Goal: Task Accomplishment & Management: Complete application form

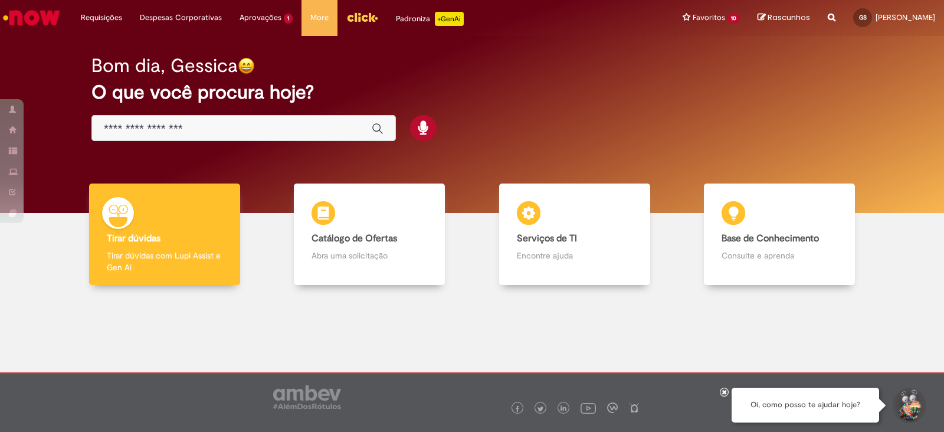
click at [266, 123] on input "Basta digitar aqui" at bounding box center [232, 129] width 256 height 14
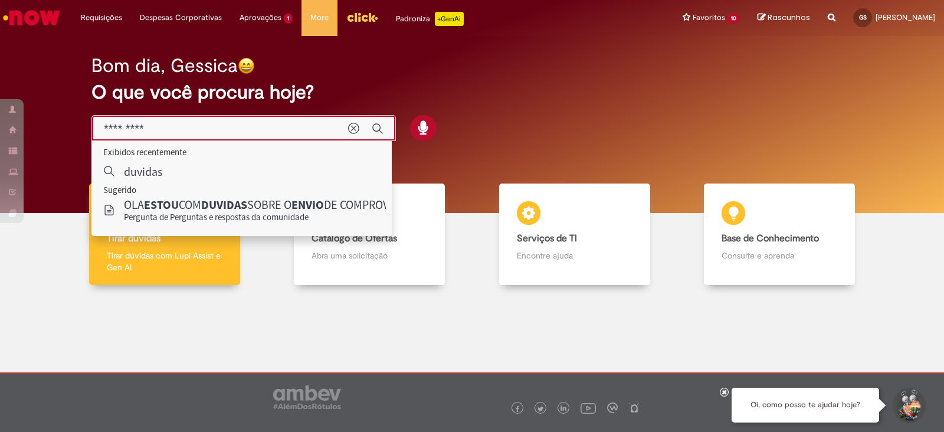
type input "**********"
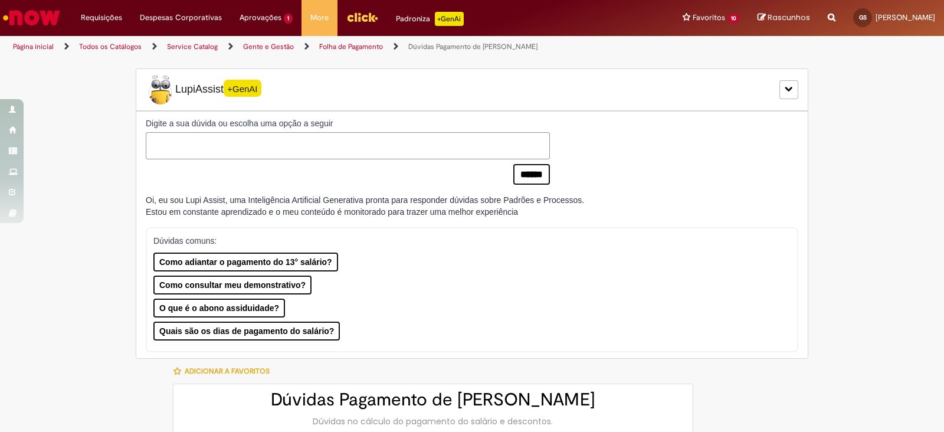
type input "********"
type input "**********"
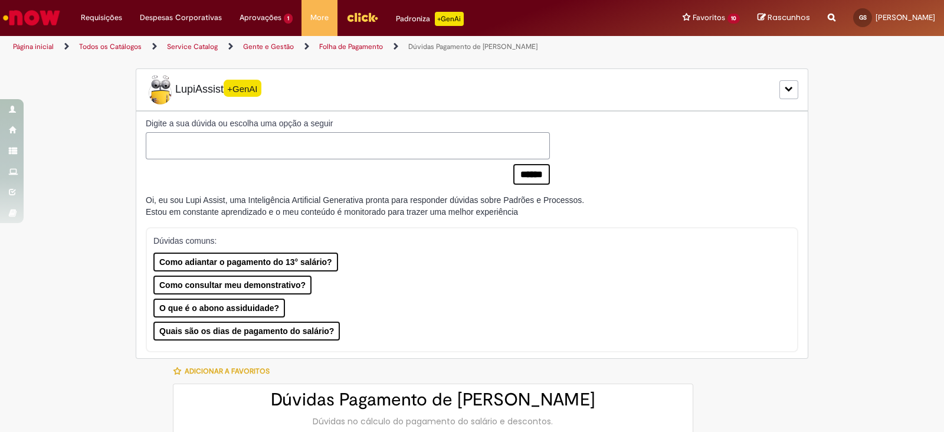
type input "****"
type input "**********"
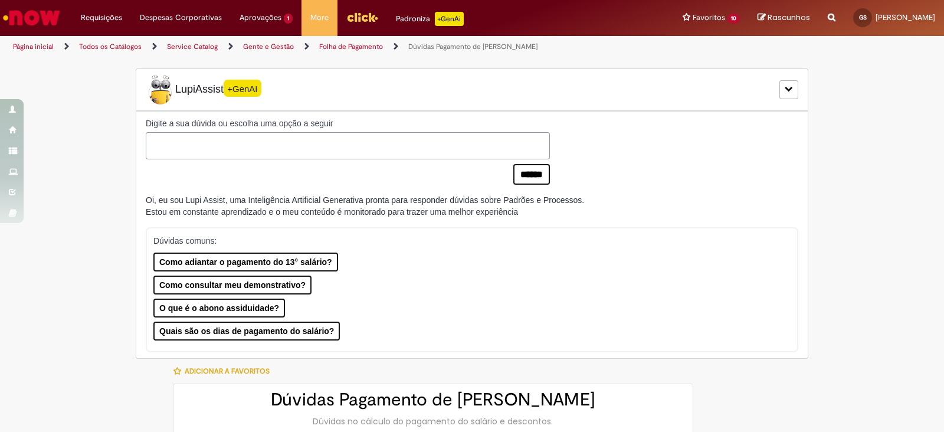
type input "**********"
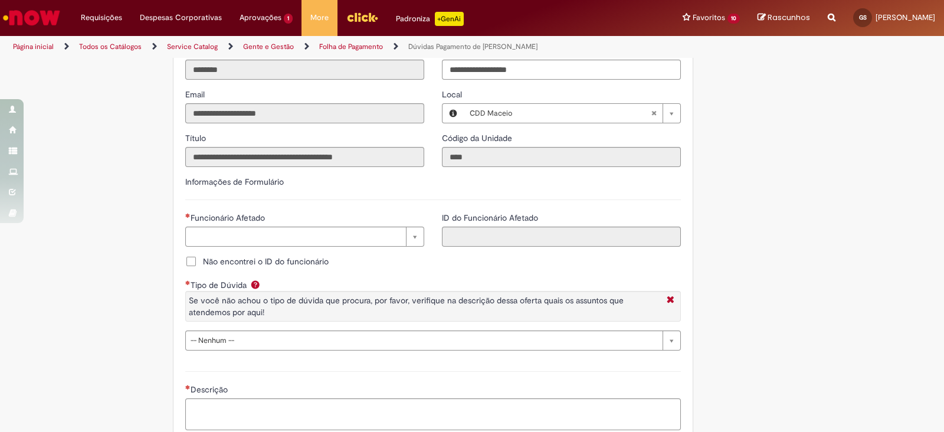
scroll to position [891, 0]
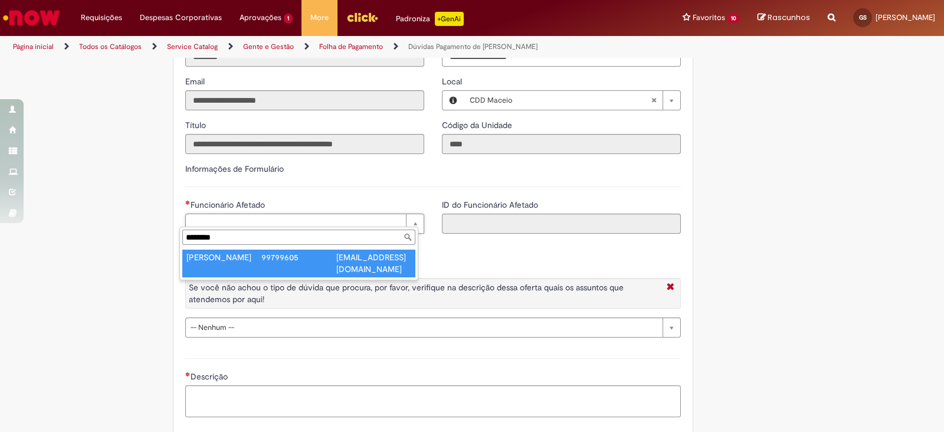
type input "********"
type input "**********"
type input "********"
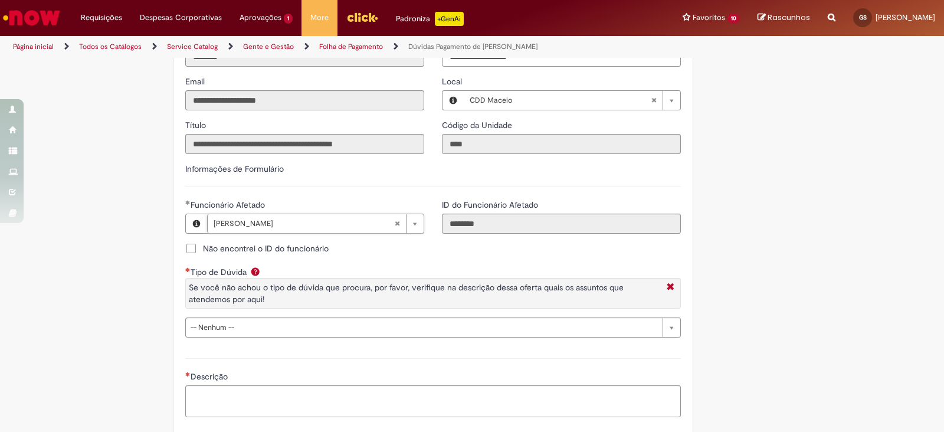
scroll to position [1002, 0]
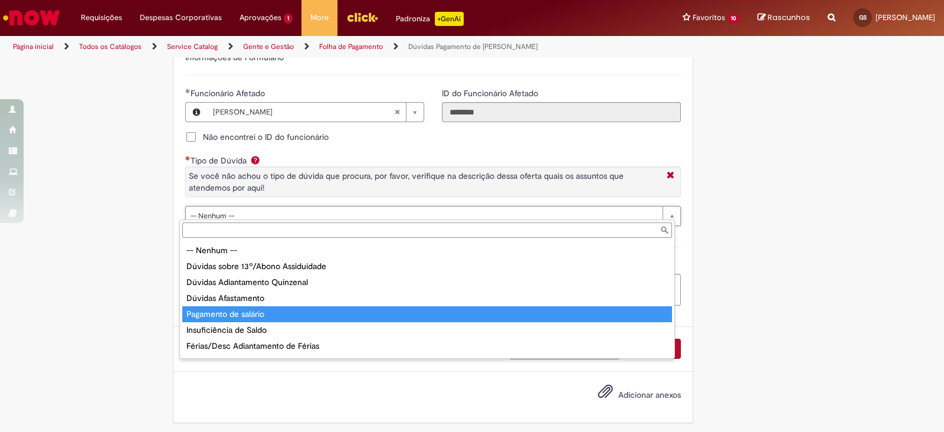
type input "**********"
select select "**********"
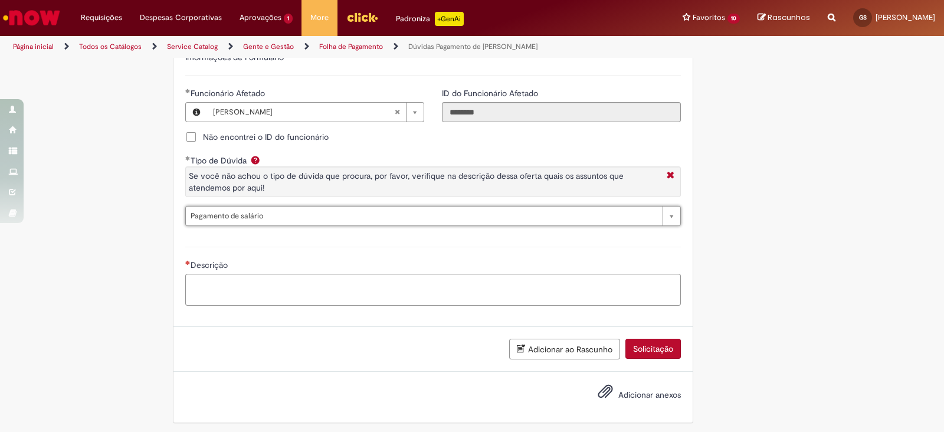
click at [258, 284] on textarea "Descrição" at bounding box center [432, 290] width 495 height 32
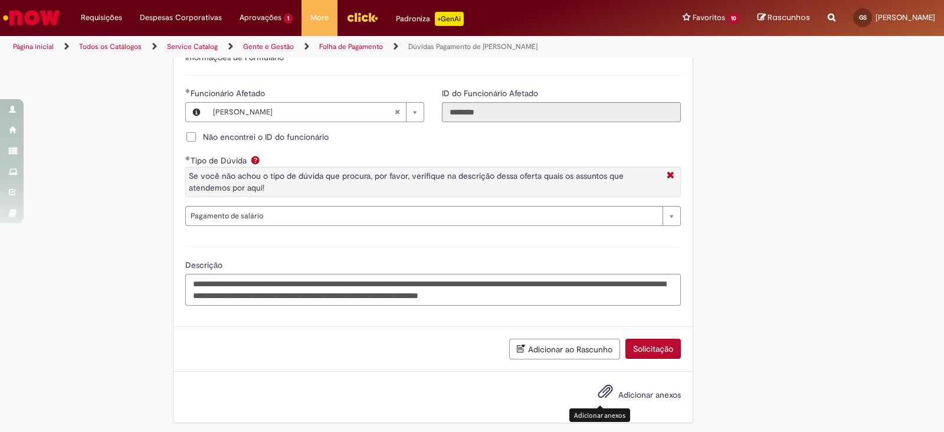
click at [602, 393] on span "Adicionar anexos" at bounding box center [605, 392] width 14 height 14
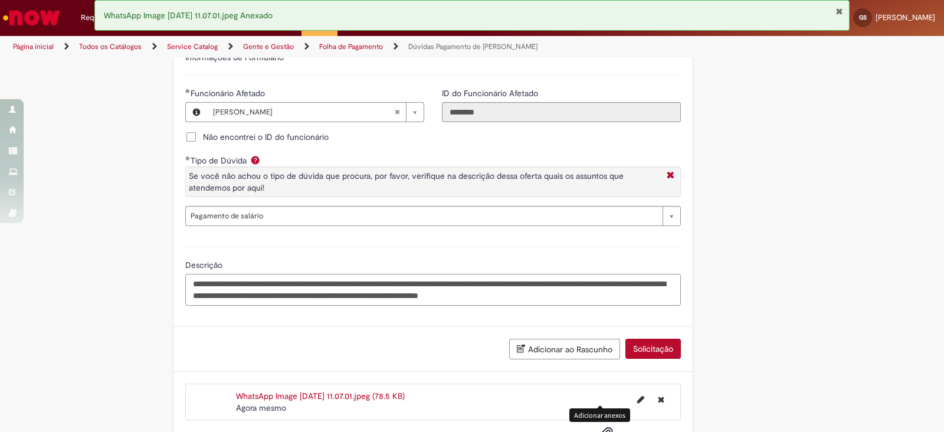
click at [611, 289] on textarea "**********" at bounding box center [432, 290] width 495 height 32
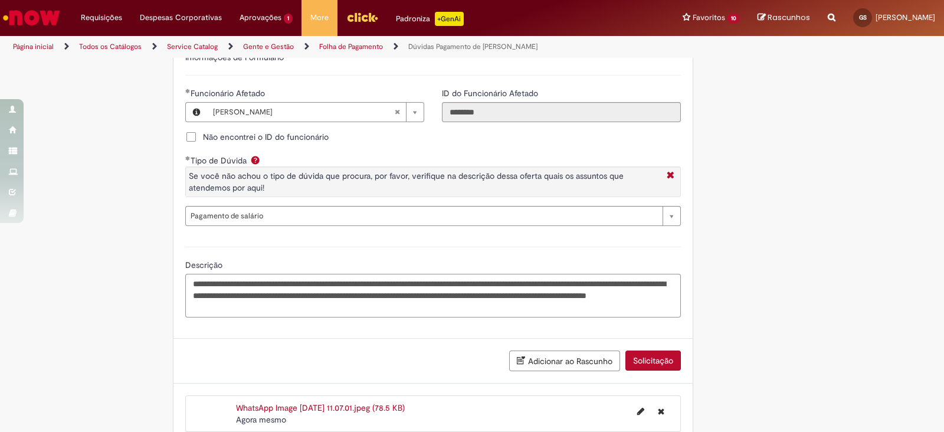
type textarea "**********"
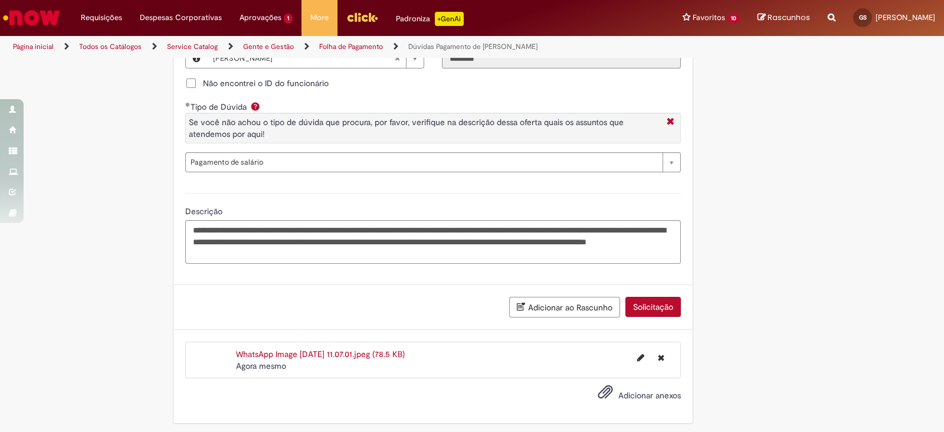
click at [656, 298] on button "Solicitação" at bounding box center [652, 307] width 55 height 20
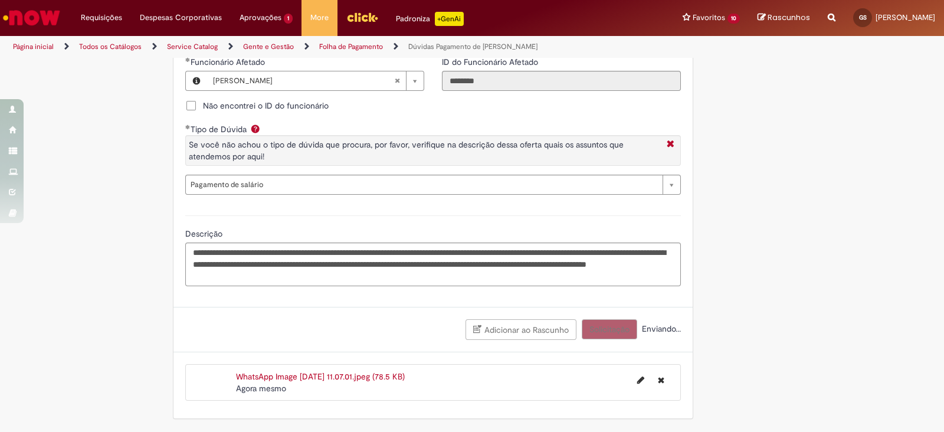
scroll to position [1029, 0]
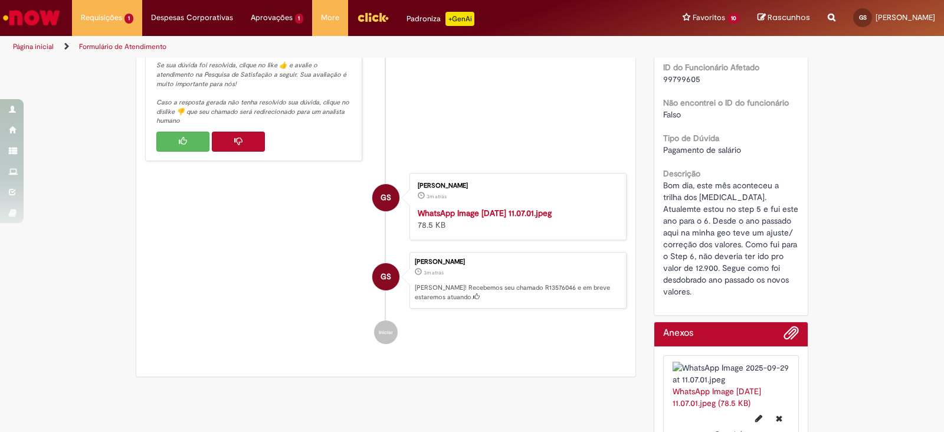
scroll to position [386, 0]
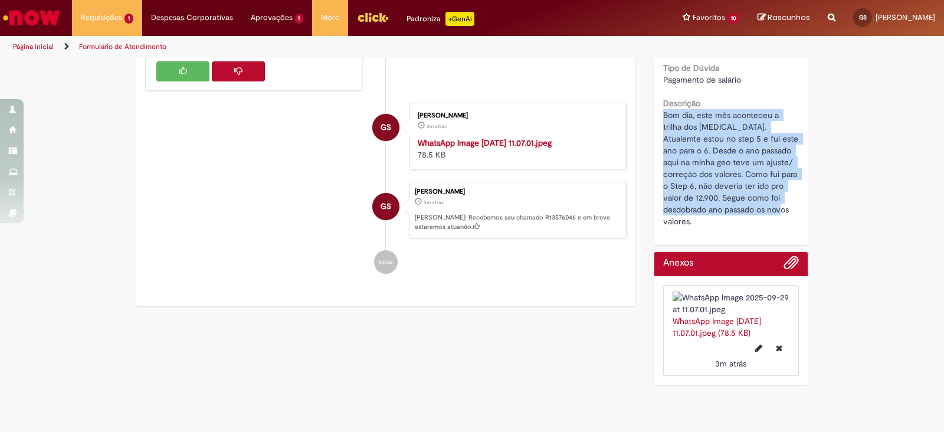
drag, startPoint x: 693, startPoint y: 216, endPoint x: 645, endPoint y: 123, distance: 105.3
click at [645, 123] on div "Opções do Chamado Cancelar Chamado Detalhes do tíquete Grupo de Atribuição: Gen…" at bounding box center [731, 34] width 173 height 714
copy span "Bom dia, este mês aconteceu a trilha dos [MEDICAL_DATA]. Atualemte estou no ste…"
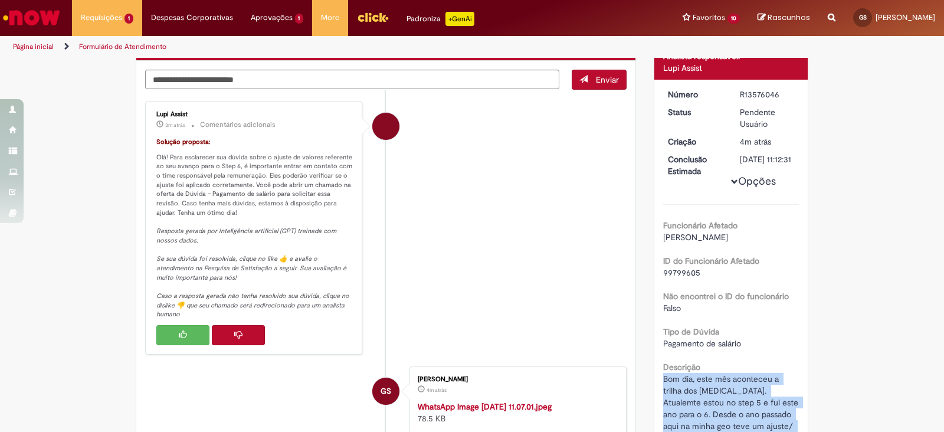
scroll to position [120, 0]
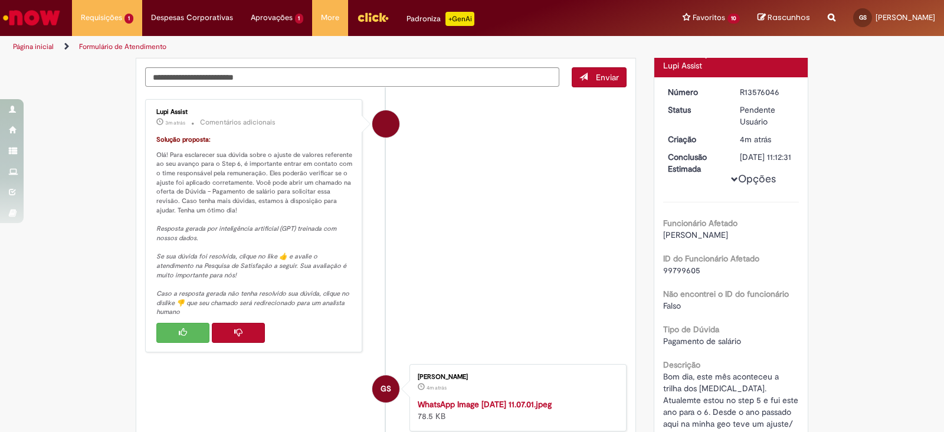
click at [759, 211] on div "Opções Funcionário Afetado [PERSON_NAME] ID do Funcionário Afetado 99799605 Não…" at bounding box center [731, 287] width 136 height 402
drag, startPoint x: 931, startPoint y: 175, endPoint x: 938, endPoint y: 178, distance: 7.4
click at [938, 178] on section "Formulário de Atendimento Verificar Código de Barras Aguardando Aprovação Aguar…" at bounding box center [472, 245] width 944 height 374
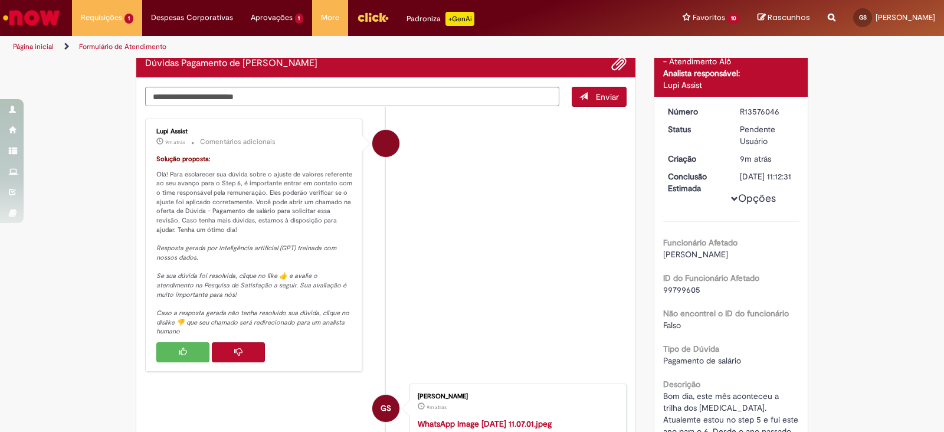
scroll to position [127, 0]
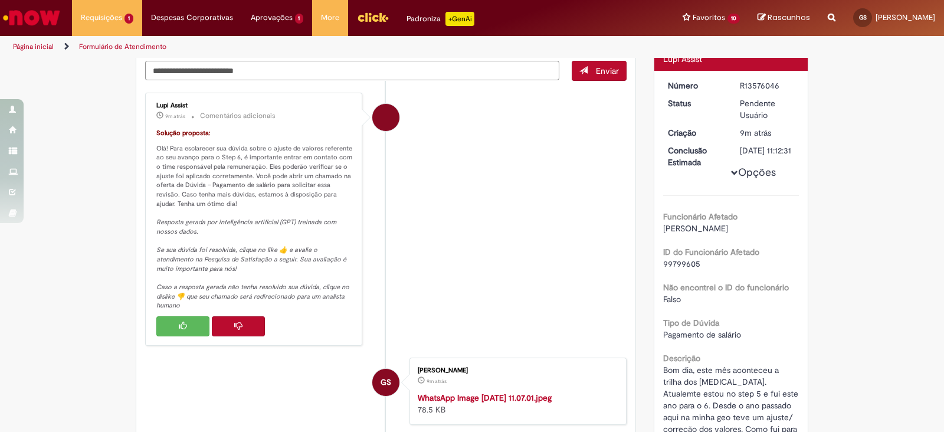
click at [376, 73] on textarea "Digite sua mensagem aqui..." at bounding box center [352, 71] width 414 height 20
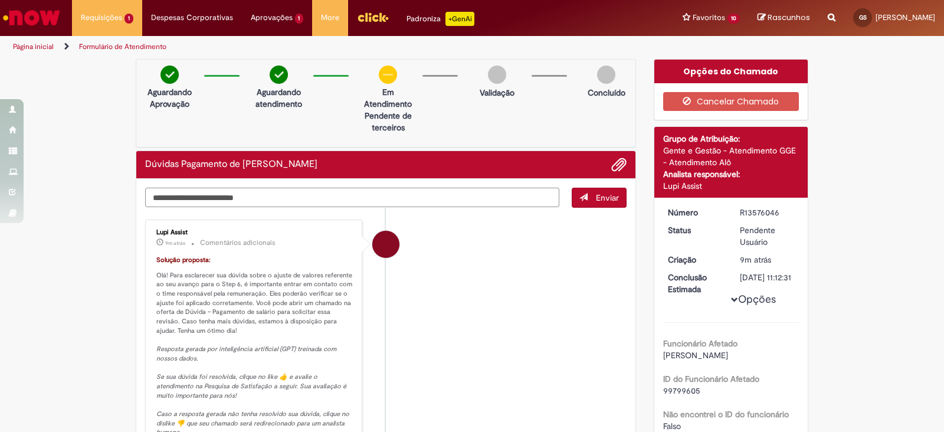
click at [186, 196] on textarea "Digite sua mensagem aqui..." at bounding box center [352, 198] width 414 height 20
type textarea "**********"
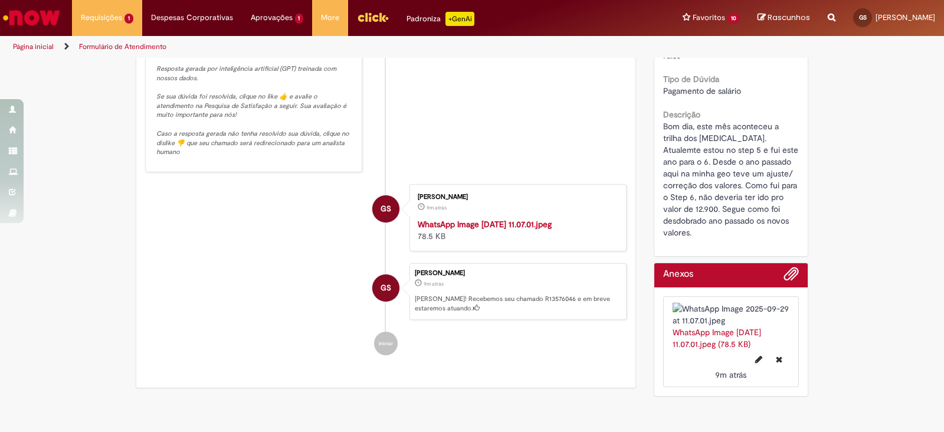
scroll to position [326, 0]
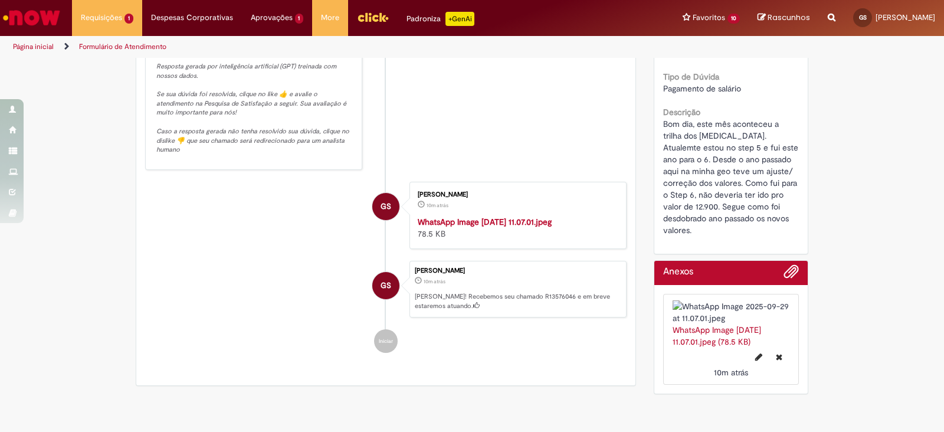
click at [925, 288] on div "Verificar Código de Barras Aguardando Aprovação Aguardando atendimento Em Atend…" at bounding box center [472, 66] width 944 height 667
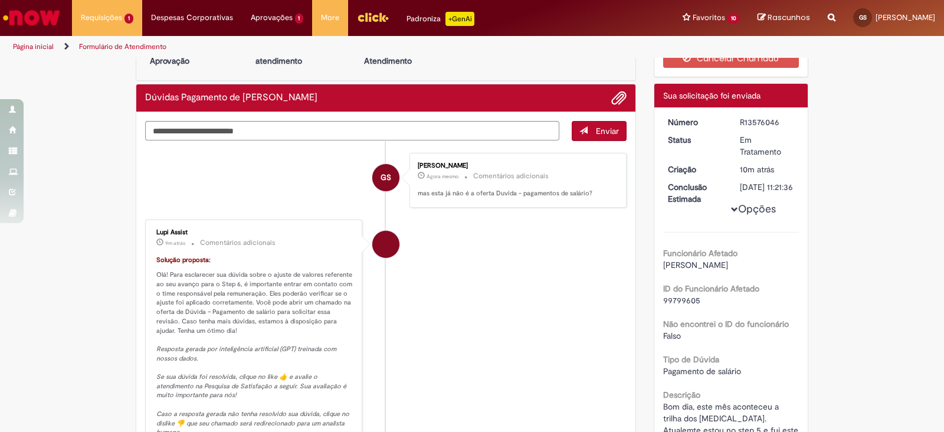
scroll to position [0, 0]
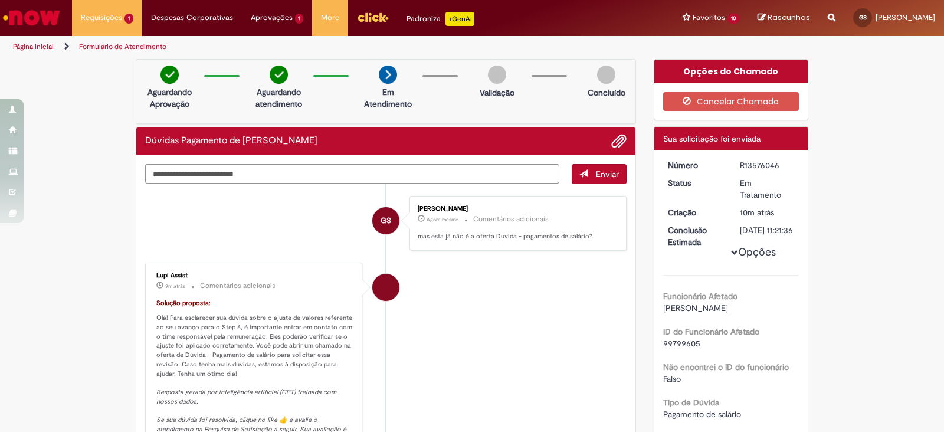
click at [899, 148] on div "Verificar Código de Barras Aguardando Aprovação Aguardando atendimento Em Atend…" at bounding box center [472, 392] width 944 height 667
click at [267, 58] on span "12d atrás 12 dias atrás R13545643" at bounding box center [307, 62] width 106 height 9
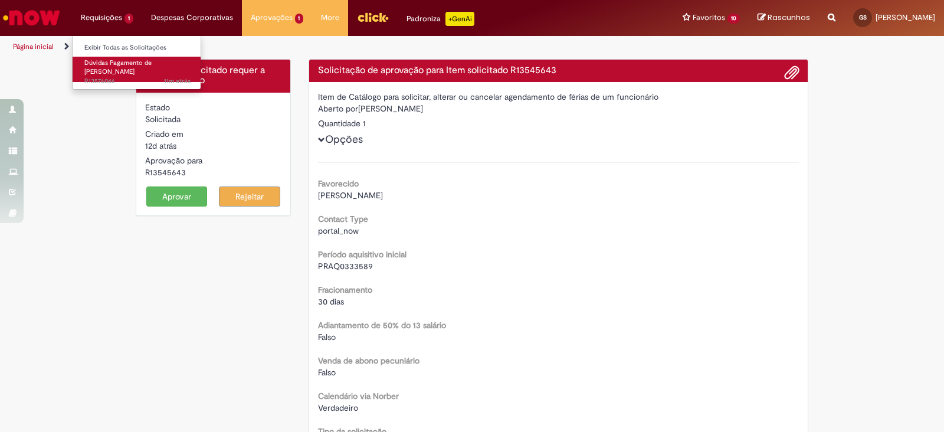
click at [110, 62] on span "Dúvidas Pagamento de [PERSON_NAME]" at bounding box center [117, 67] width 67 height 18
click at [110, 63] on span "Dúvidas Pagamento de [PERSON_NAME]" at bounding box center [117, 67] width 67 height 18
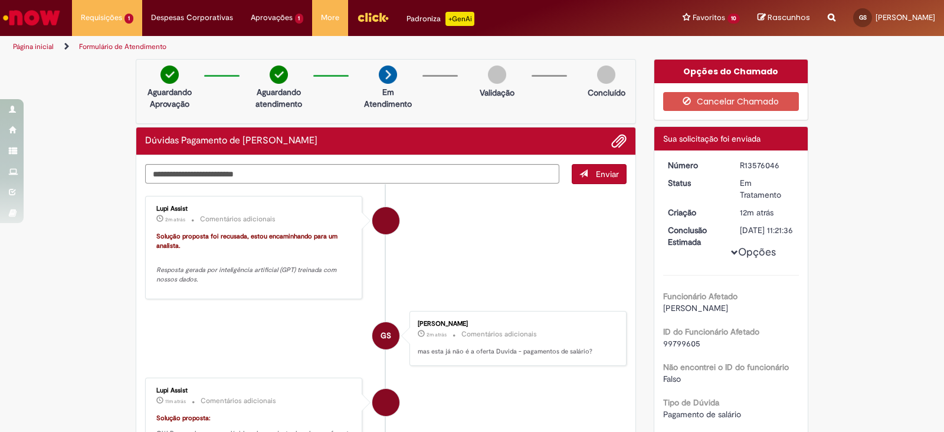
click at [271, 322] on li "GS [PERSON_NAME] 2m atrás 2 minutos atrás Comentários adicionais mas esta já nã…" at bounding box center [385, 338] width 481 height 55
click at [421, 176] on textarea "Digite sua mensagem aqui..." at bounding box center [352, 174] width 414 height 20
click at [445, 169] on textarea "Digite sua mensagem aqui..." at bounding box center [352, 174] width 414 height 20
click at [346, 175] on textarea "Digite sua mensagem aqui..." at bounding box center [352, 174] width 414 height 20
click at [233, 178] on textarea "Digite sua mensagem aqui..." at bounding box center [352, 174] width 414 height 20
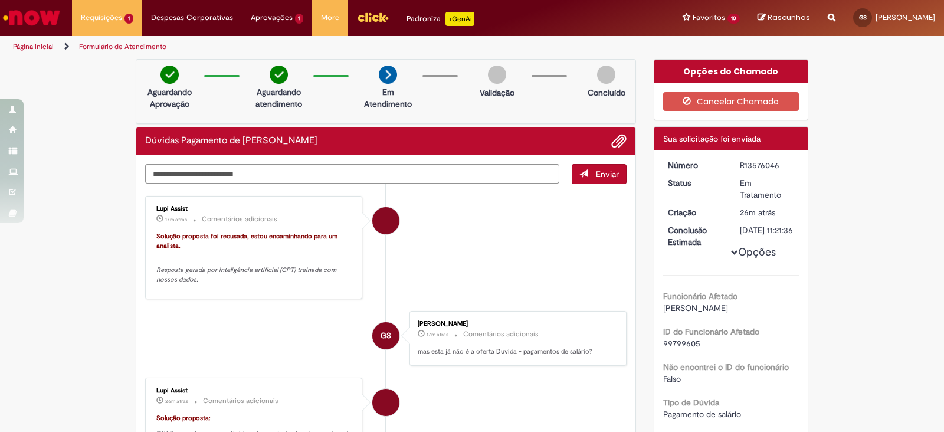
click at [333, 113] on div "Aguardando Aprovação Aguardando atendimento Em Atendimento Em Atendimento Valid…" at bounding box center [386, 91] width 500 height 65
click at [330, 169] on textarea "Digite sua mensagem aqui..." at bounding box center [352, 174] width 414 height 20
click at [202, 177] on textarea "Digite sua mensagem aqui..." at bounding box center [352, 174] width 414 height 20
click at [186, 172] on textarea "Digite sua mensagem aqui..." at bounding box center [352, 174] width 414 height 20
click at [448, 175] on textarea "Digite sua mensagem aqui..." at bounding box center [352, 174] width 414 height 20
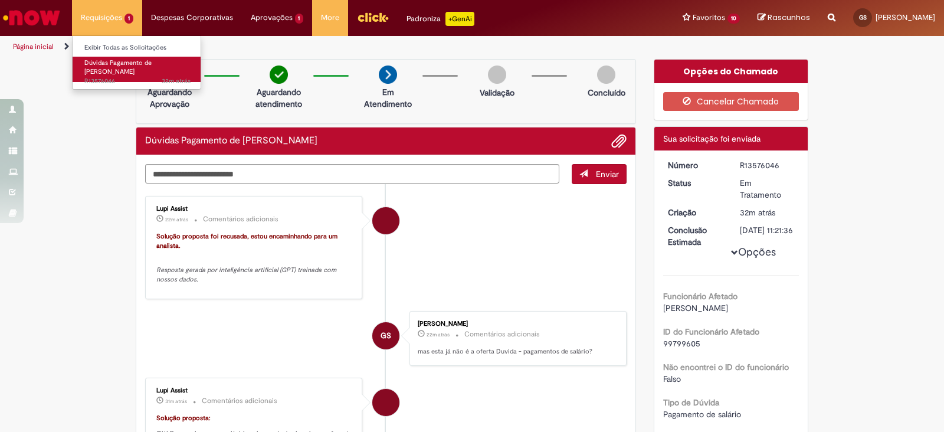
click at [121, 77] on span "32m atrás 32 minutos atrás R13576046" at bounding box center [137, 81] width 106 height 9
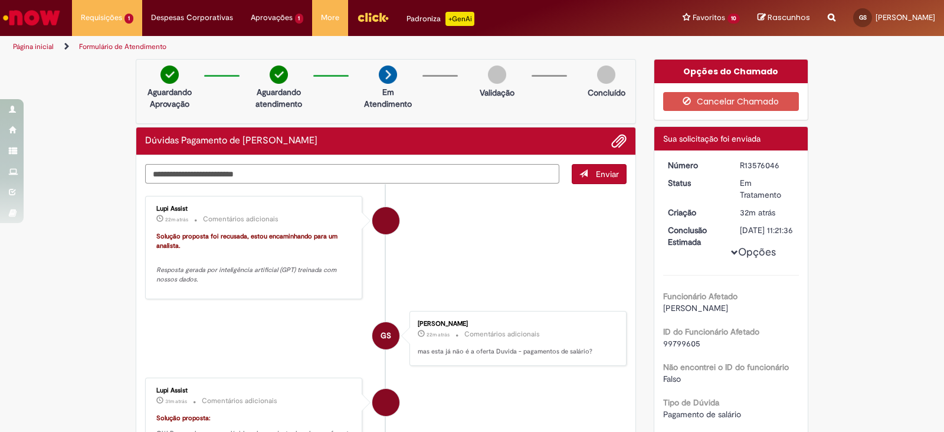
click at [194, 178] on textarea "Digite sua mensagem aqui..." at bounding box center [352, 174] width 414 height 20
click at [222, 169] on textarea "Digite sua mensagem aqui..." at bounding box center [352, 174] width 414 height 20
click at [229, 180] on textarea "Digite sua mensagem aqui..." at bounding box center [352, 174] width 414 height 20
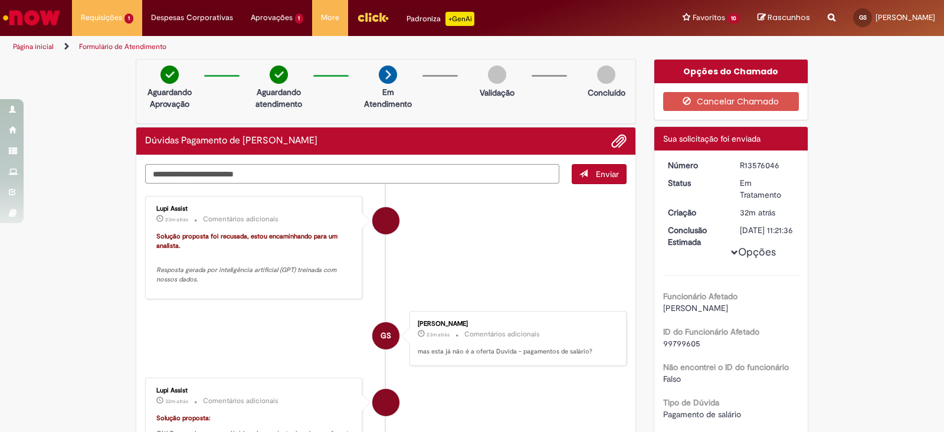
click at [229, 180] on textarea "Digite sua mensagem aqui..." at bounding box center [352, 174] width 414 height 20
click at [212, 176] on textarea "Digite sua mensagem aqui..." at bounding box center [352, 174] width 414 height 20
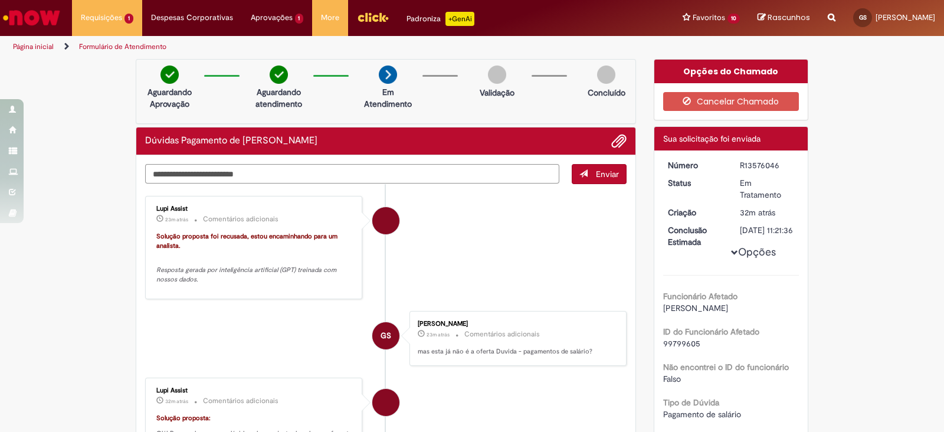
click at [212, 176] on textarea "Digite sua mensagem aqui..." at bounding box center [352, 174] width 414 height 20
click at [211, 167] on textarea "Digite sua mensagem aqui..." at bounding box center [352, 174] width 414 height 20
click at [210, 173] on textarea "Digite sua mensagem aqui..." at bounding box center [352, 174] width 414 height 20
click at [269, 170] on textarea "Digite sua mensagem aqui..." at bounding box center [352, 174] width 414 height 20
click at [485, 275] on li "Lupi Assist 34m atrás 34 minutos atrás Comentários adicionais Solução proposta …" at bounding box center [385, 248] width 481 height 104
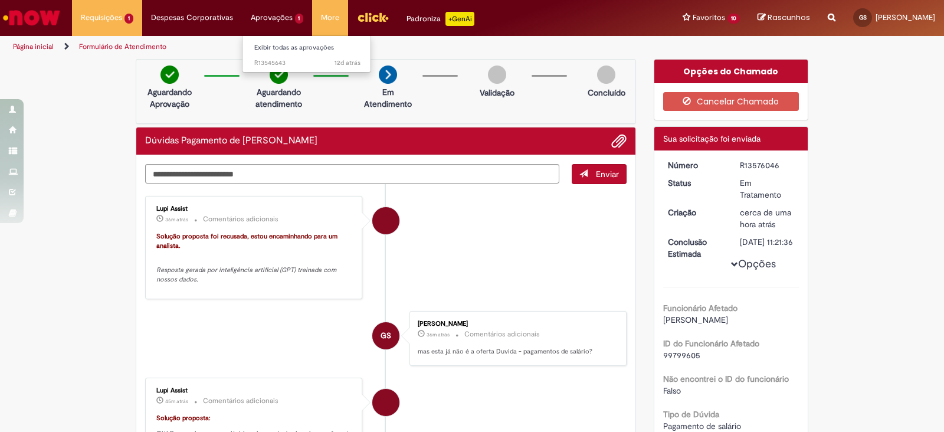
click at [271, 28] on li "Aprovações 1 Exibir todas as aprovações 12d atrás 12 dias atrás R13545643" at bounding box center [277, 17] width 71 height 35
click at [203, 178] on textarea "Digite sua mensagem aqui..." at bounding box center [352, 174] width 414 height 20
click at [197, 170] on textarea "Digite sua mensagem aqui..." at bounding box center [352, 174] width 414 height 20
click at [190, 170] on textarea "Digite sua mensagem aqui..." at bounding box center [352, 174] width 414 height 20
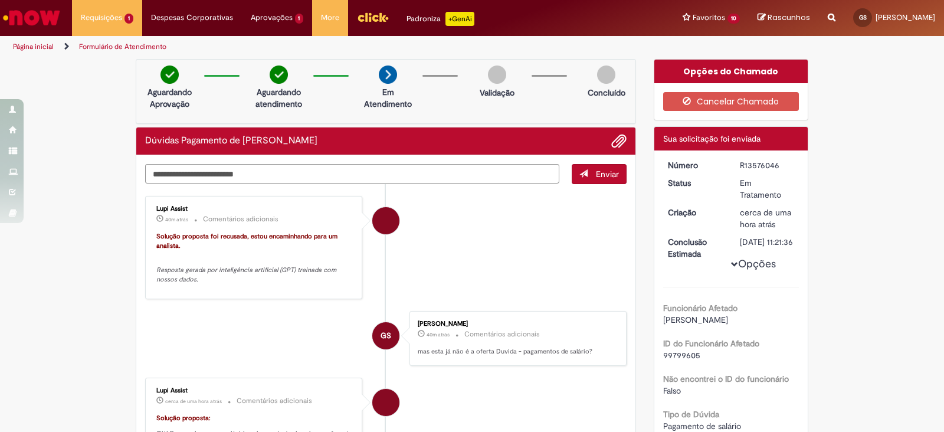
click at [199, 175] on textarea "Digite sua mensagem aqui..." at bounding box center [352, 174] width 414 height 20
click at [259, 16] on li "Aprovações 1 Exibir todas as aprovações 12d atrás 12 dias atrás R13545643" at bounding box center [277, 17] width 71 height 35
click at [199, 171] on textarea "Digite sua mensagem aqui..." at bounding box center [352, 174] width 414 height 20
click at [297, 181] on textarea "Digite sua mensagem aqui..." at bounding box center [352, 174] width 414 height 20
click at [269, 173] on textarea "Digite sua mensagem aqui..." at bounding box center [352, 174] width 414 height 20
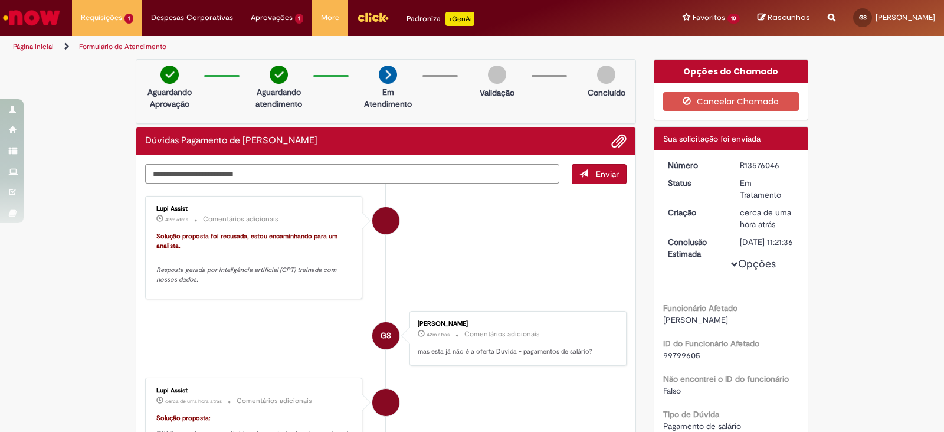
click at [224, 172] on textarea "Digite sua mensagem aqui..." at bounding box center [352, 174] width 414 height 20
click at [270, 172] on textarea "Digite sua mensagem aqui..." at bounding box center [352, 174] width 414 height 20
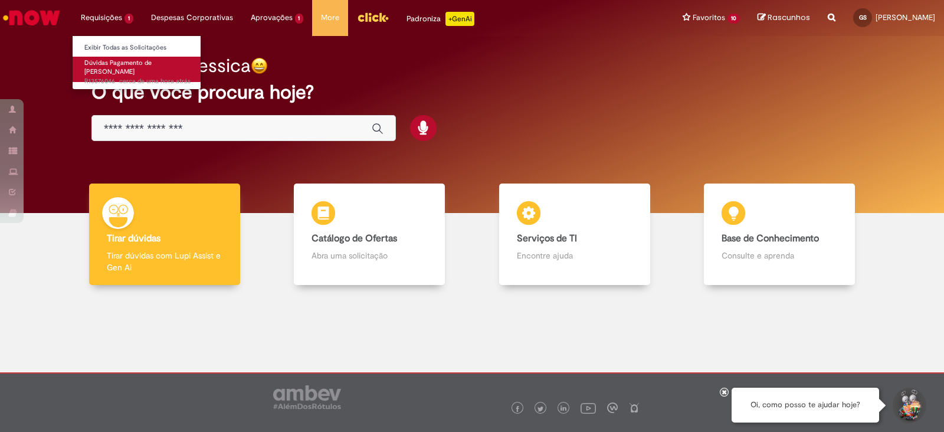
click at [117, 59] on span "Dúvidas Pagamento de [PERSON_NAME]" at bounding box center [117, 67] width 67 height 18
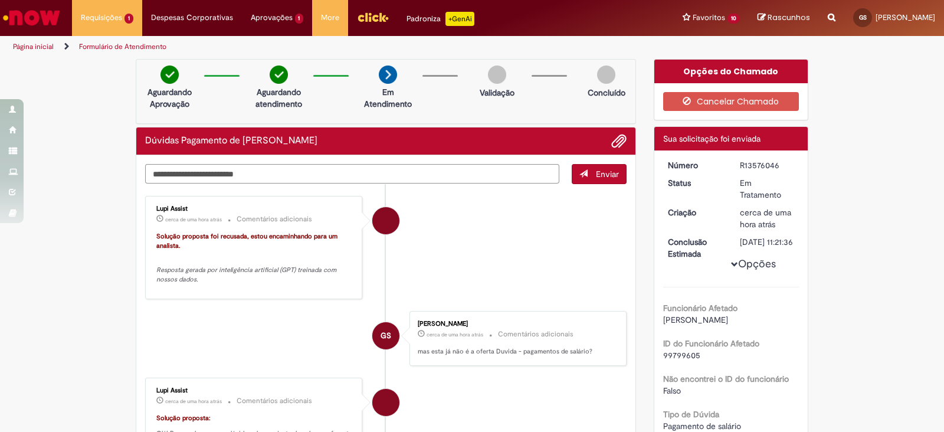
click at [389, 176] on textarea "Digite sua mensagem aqui..." at bounding box center [352, 174] width 414 height 20
